Goal: Check status: Check status

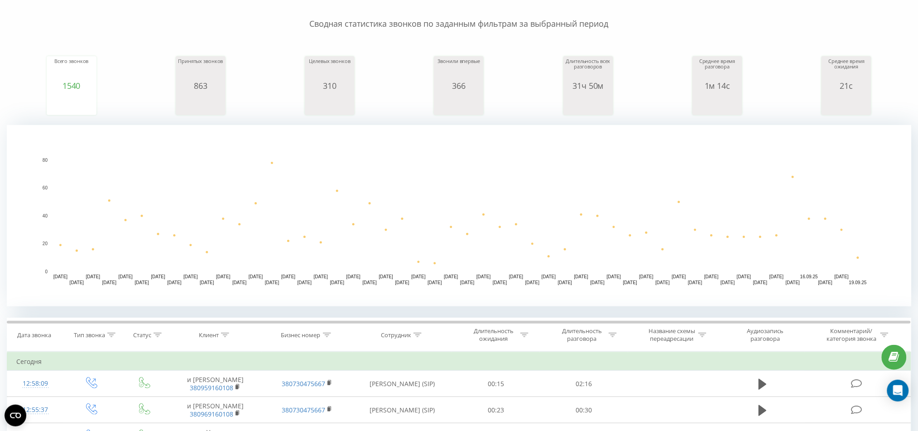
scroll to position [181, 0]
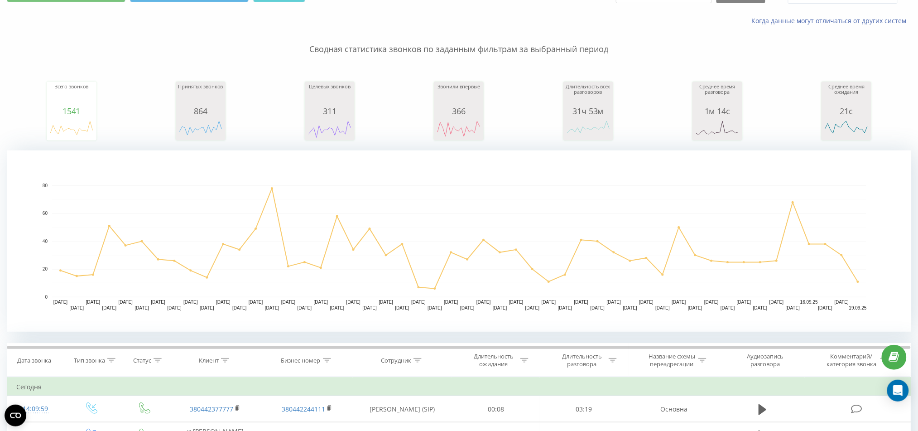
scroll to position [181, 0]
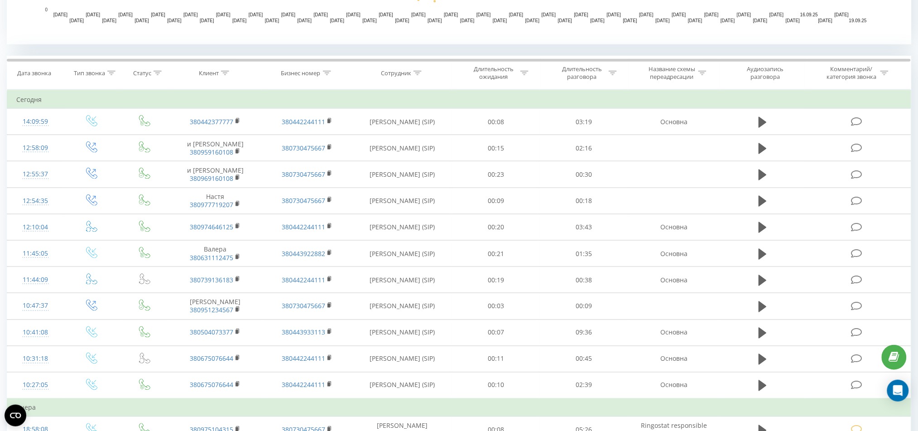
scroll to position [362, 0]
